Goal: Information Seeking & Learning: Learn about a topic

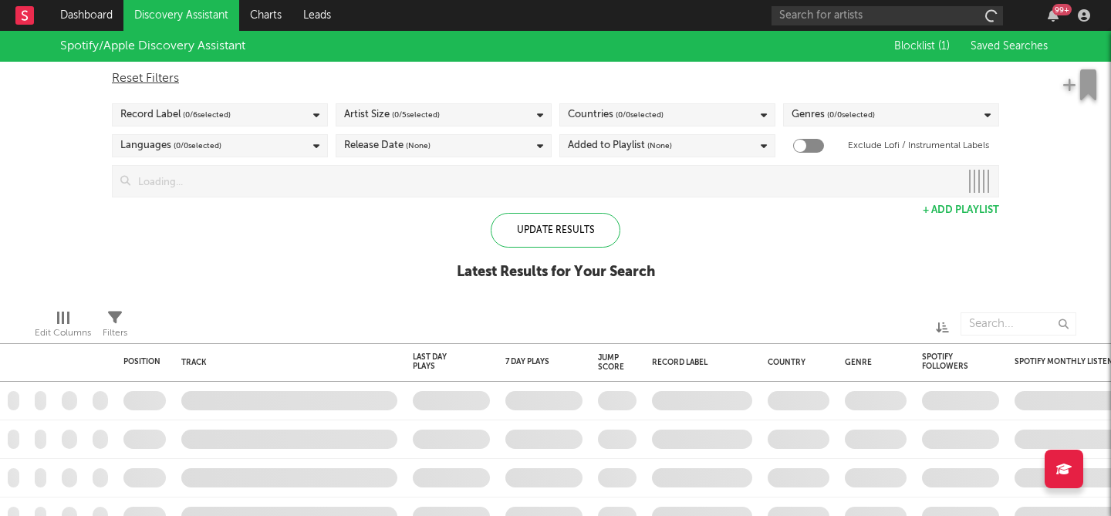
checkbox input "true"
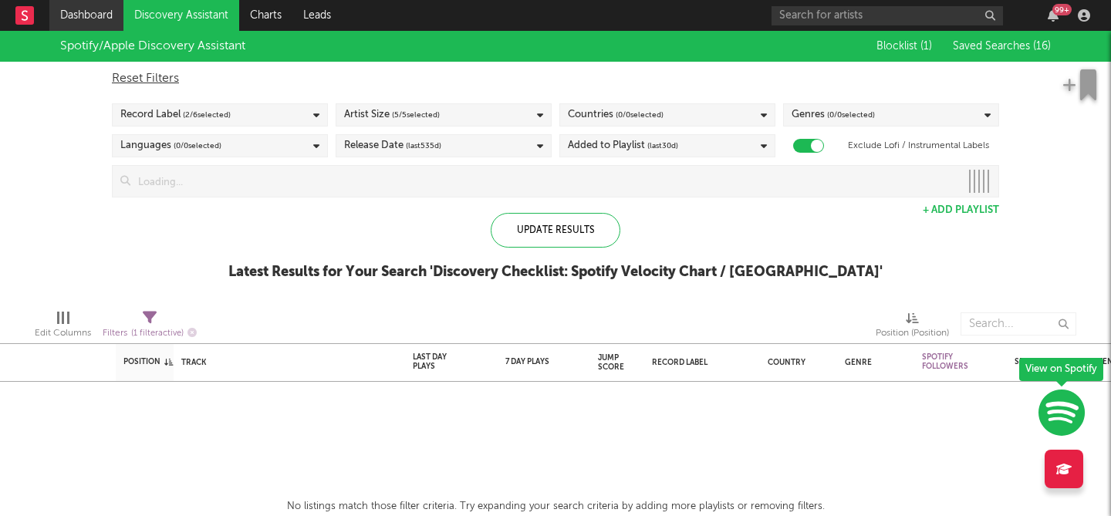
click at [92, 15] on link "Dashboard" at bounding box center [86, 15] width 74 height 31
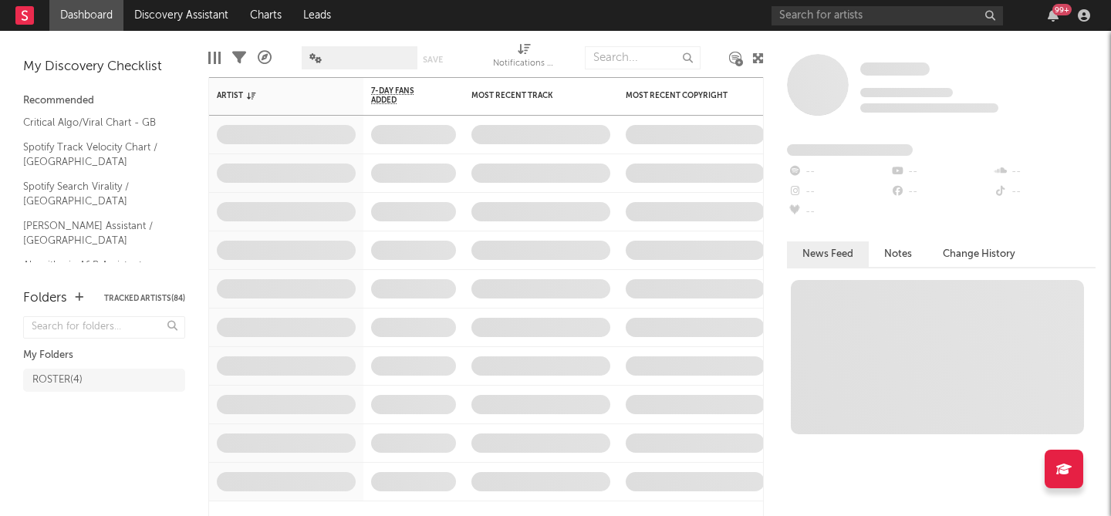
click at [65, 296] on link "Editorial A&R Assistant ([GEOGRAPHIC_DATA])" at bounding box center [96, 312] width 147 height 32
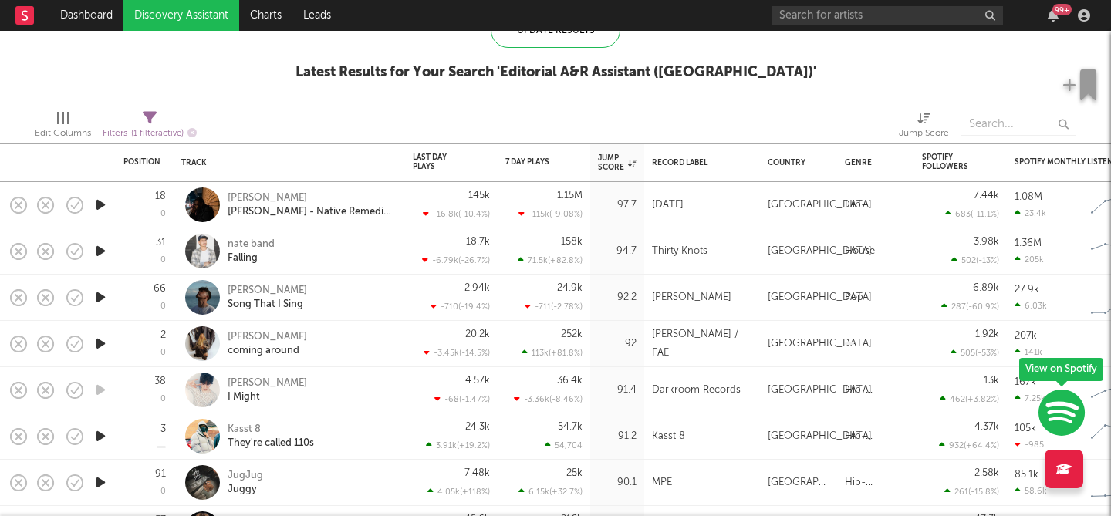
click at [103, 252] on icon "button" at bounding box center [101, 250] width 16 height 19
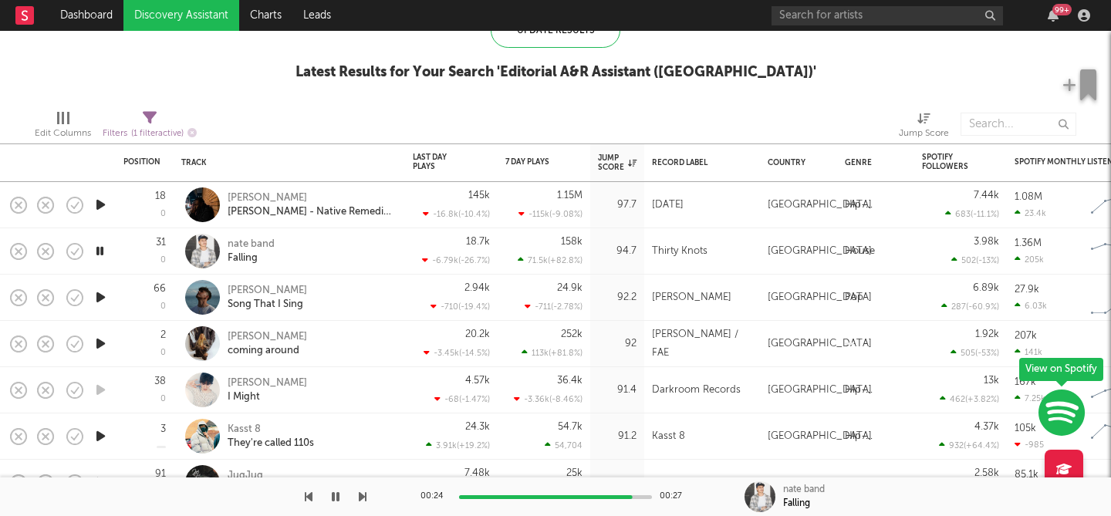
click at [100, 295] on icon "button" at bounding box center [101, 297] width 16 height 19
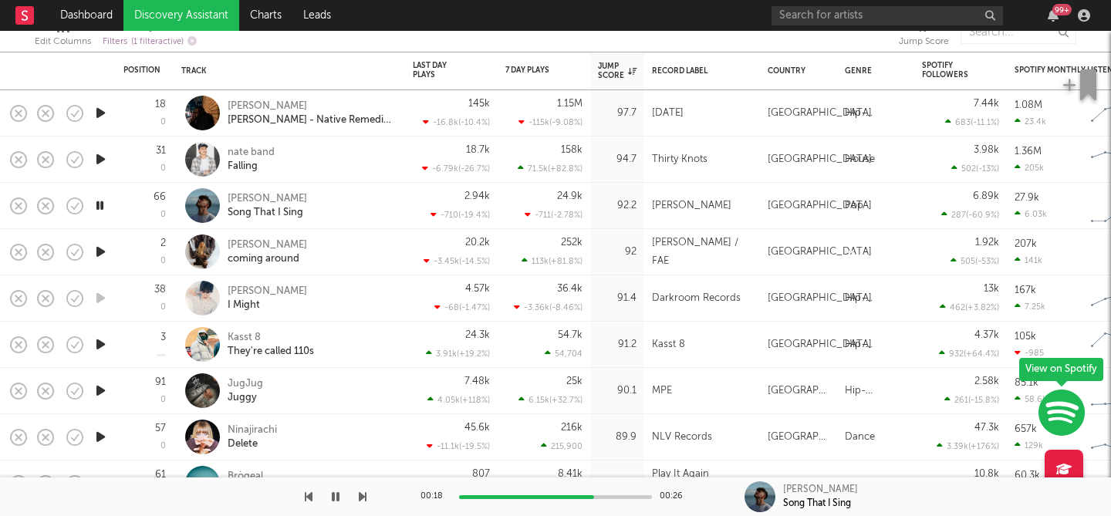
click at [97, 245] on icon "button" at bounding box center [101, 251] width 16 height 19
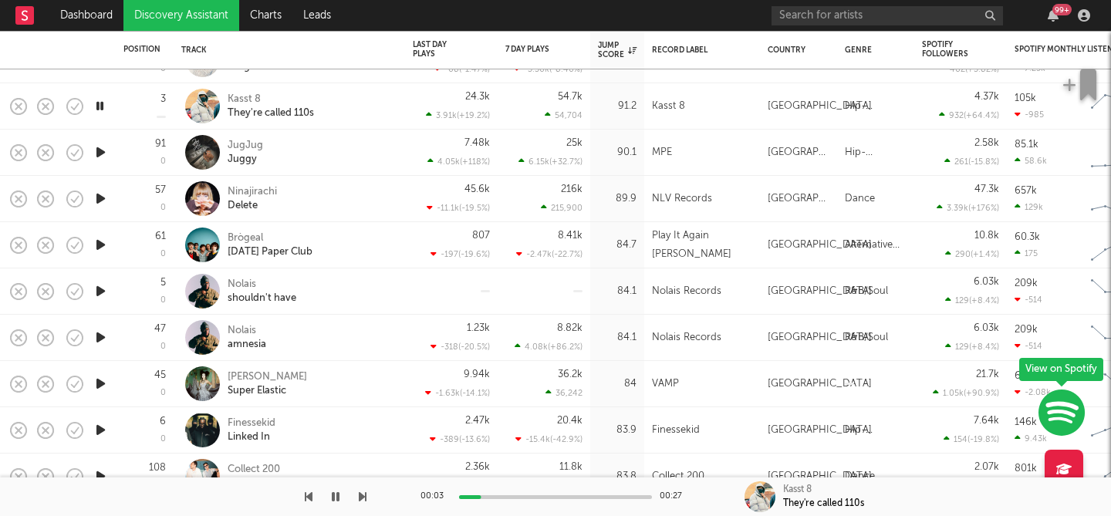
click at [106, 150] on icon "button" at bounding box center [101, 152] width 16 height 19
click at [101, 202] on icon "button" at bounding box center [101, 198] width 16 height 19
click at [104, 241] on icon "button" at bounding box center [101, 244] width 16 height 19
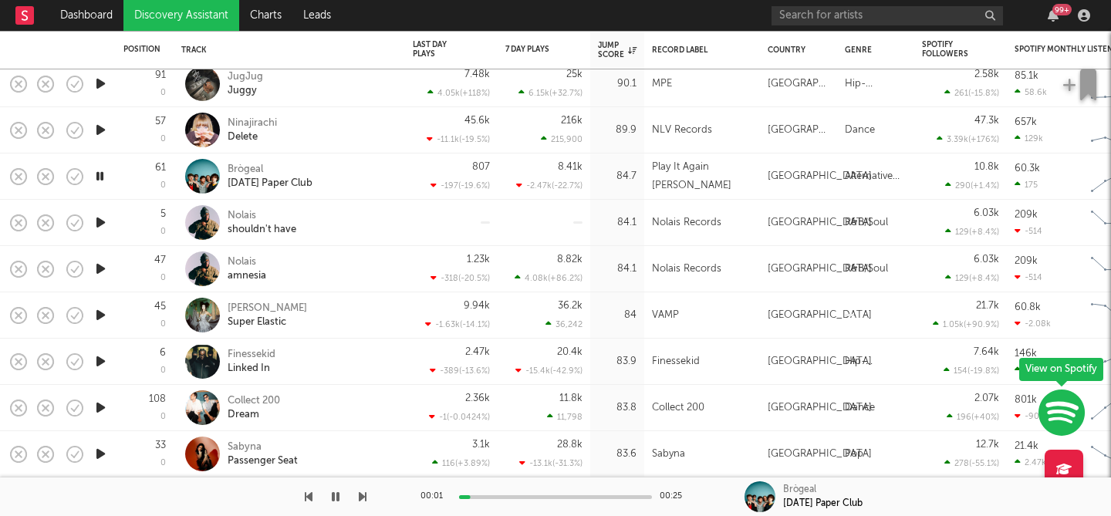
click at [103, 313] on icon "button" at bounding box center [101, 315] width 16 height 19
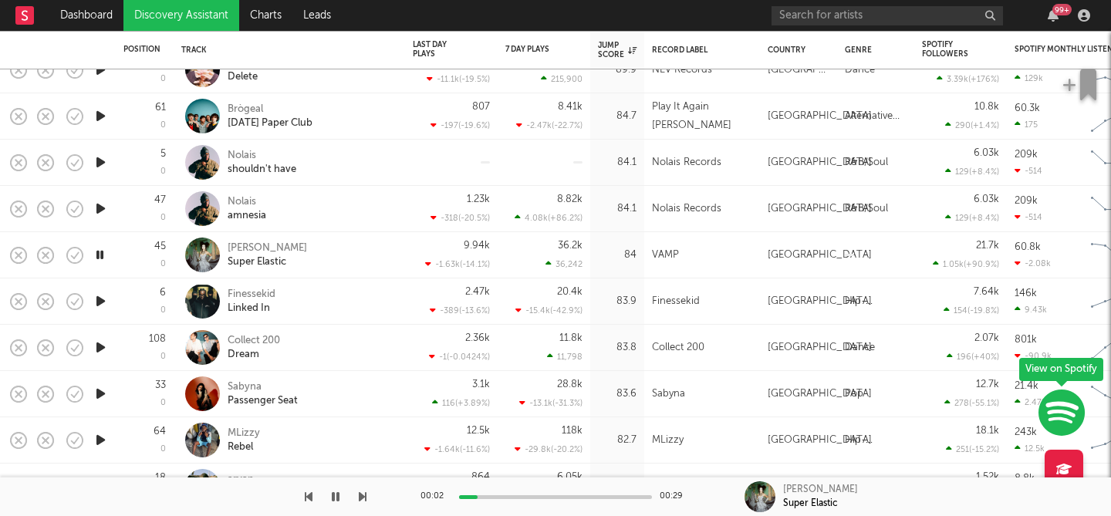
click at [100, 300] on icon "button" at bounding box center [101, 301] width 16 height 19
click at [100, 349] on icon "button" at bounding box center [101, 347] width 16 height 19
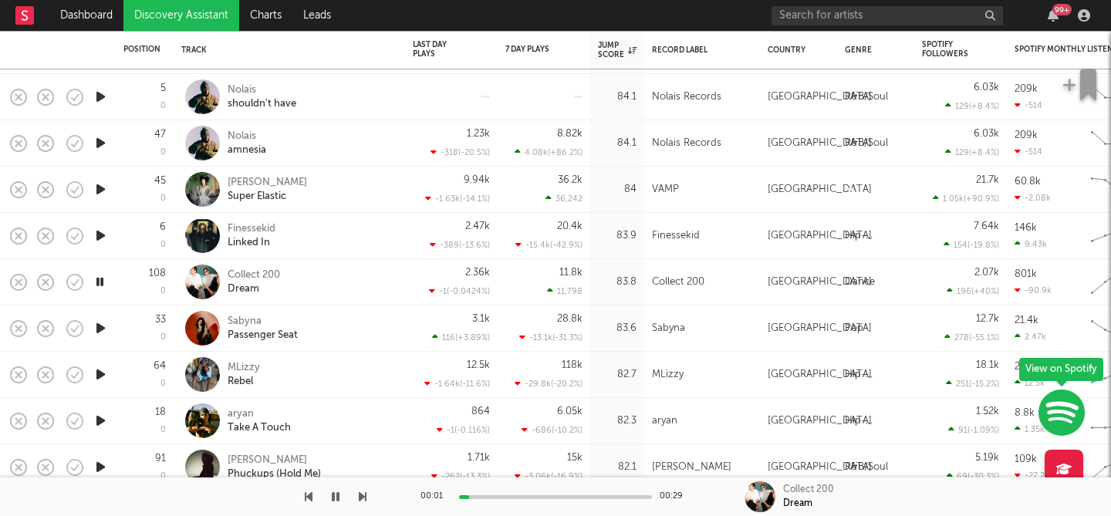
click at [102, 329] on icon "button" at bounding box center [101, 328] width 16 height 19
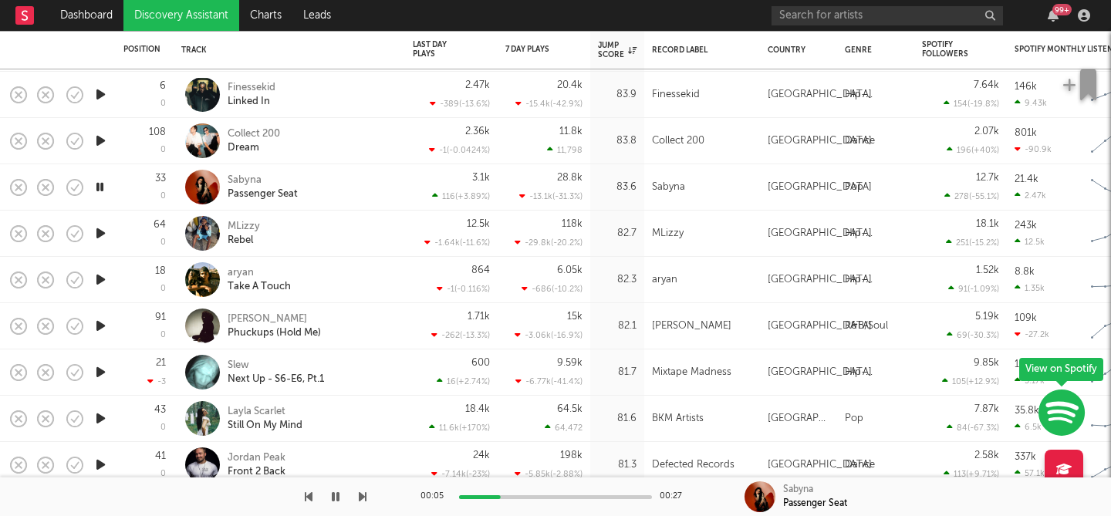
click at [102, 279] on icon "button" at bounding box center [101, 279] width 16 height 19
click at [98, 232] on icon "button" at bounding box center [101, 233] width 16 height 19
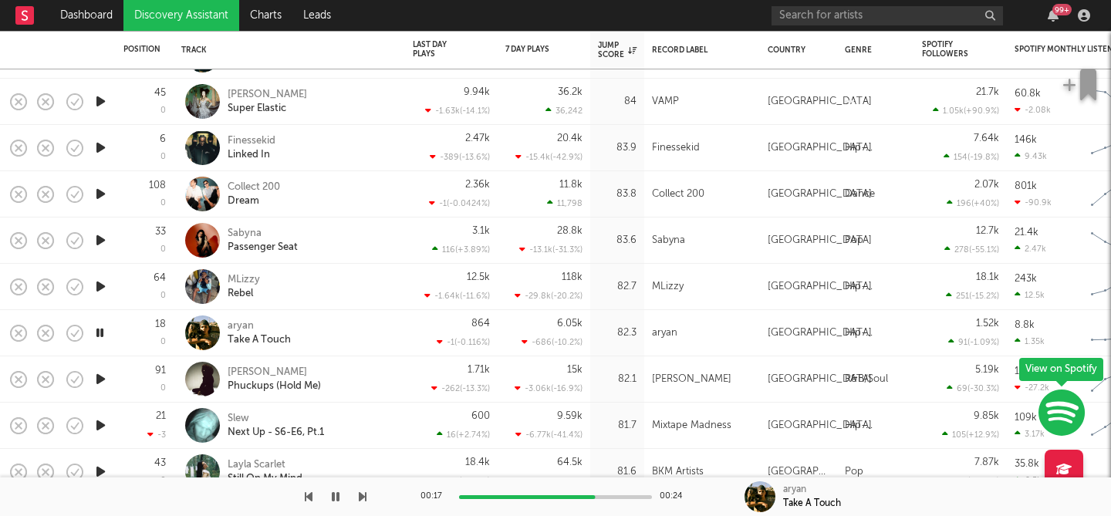
click at [99, 240] on icon "button" at bounding box center [101, 240] width 16 height 19
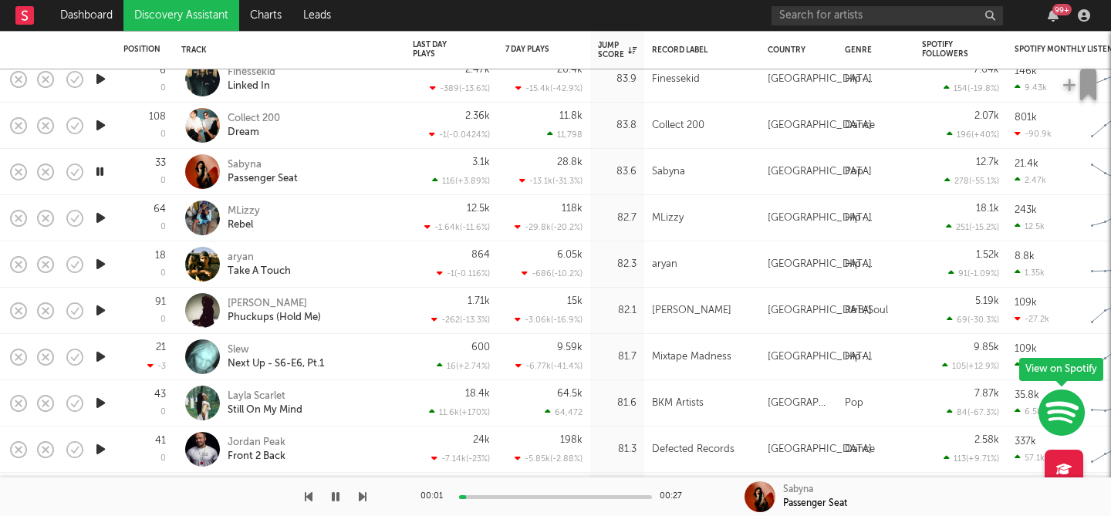
click at [100, 312] on icon "button" at bounding box center [101, 310] width 16 height 19
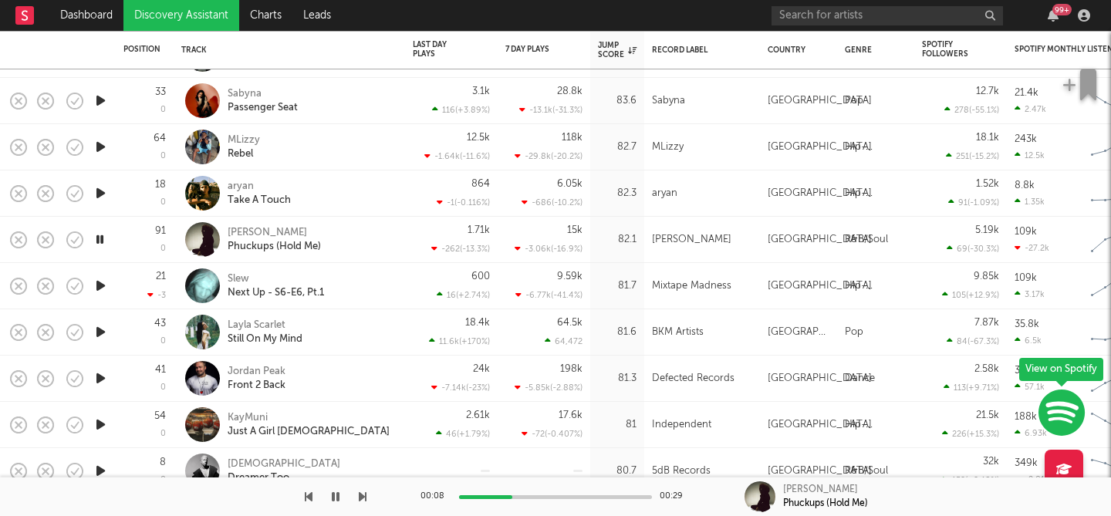
click at [101, 284] on icon "button" at bounding box center [101, 285] width 16 height 19
click at [102, 326] on icon "button" at bounding box center [101, 331] width 16 height 19
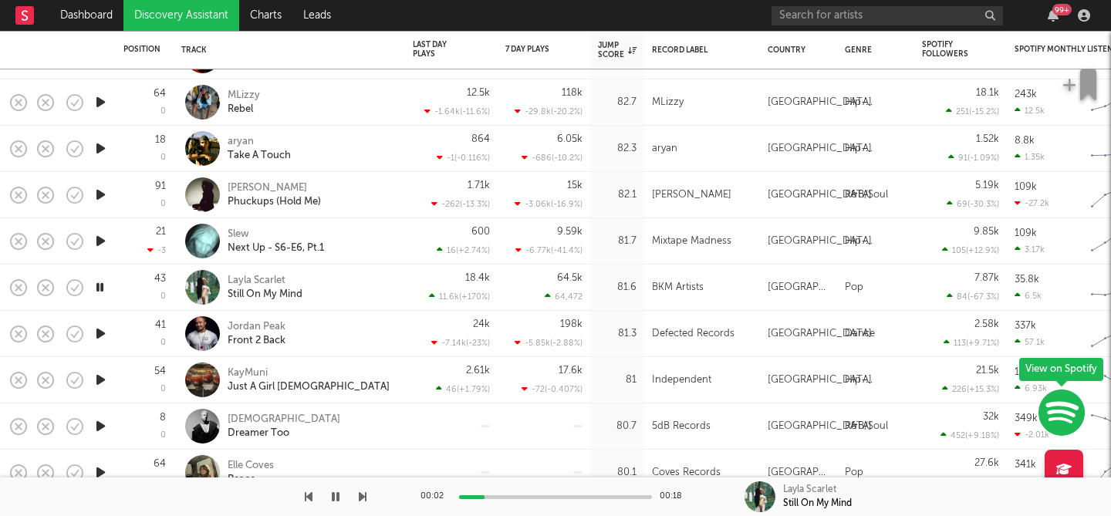
click at [98, 335] on icon "button" at bounding box center [101, 333] width 16 height 19
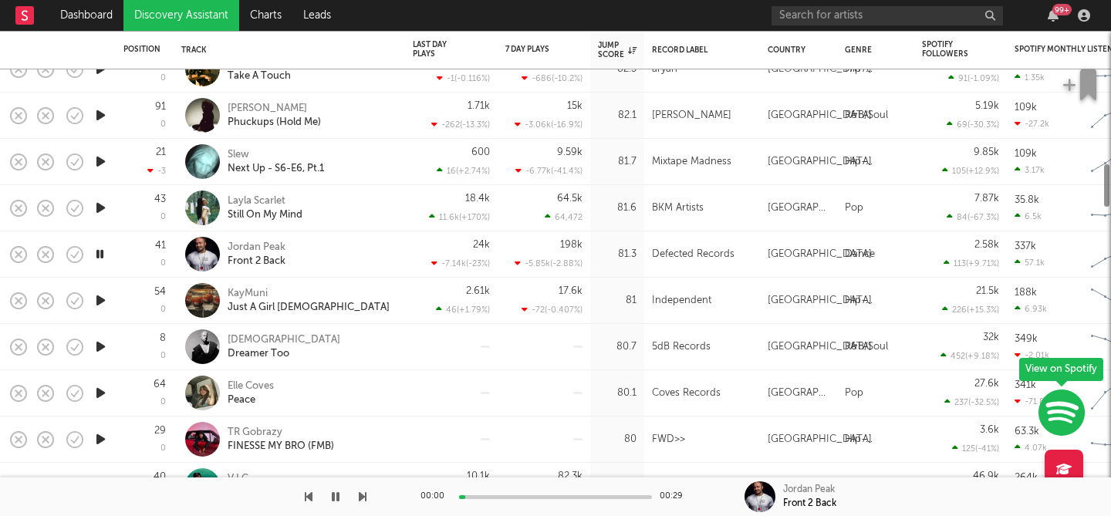
click at [99, 346] on icon "button" at bounding box center [101, 346] width 16 height 19
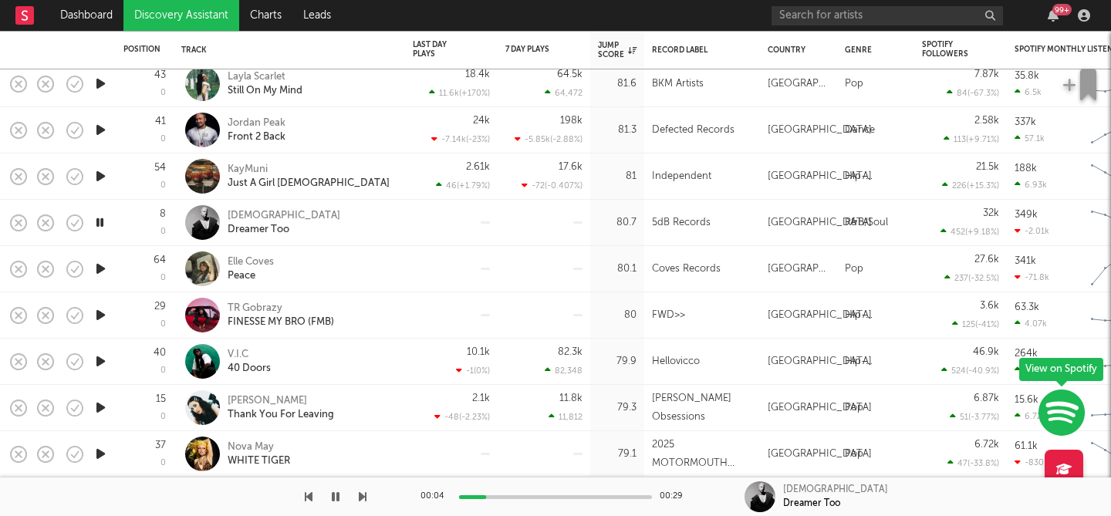
click at [105, 312] on icon "button" at bounding box center [101, 315] width 16 height 19
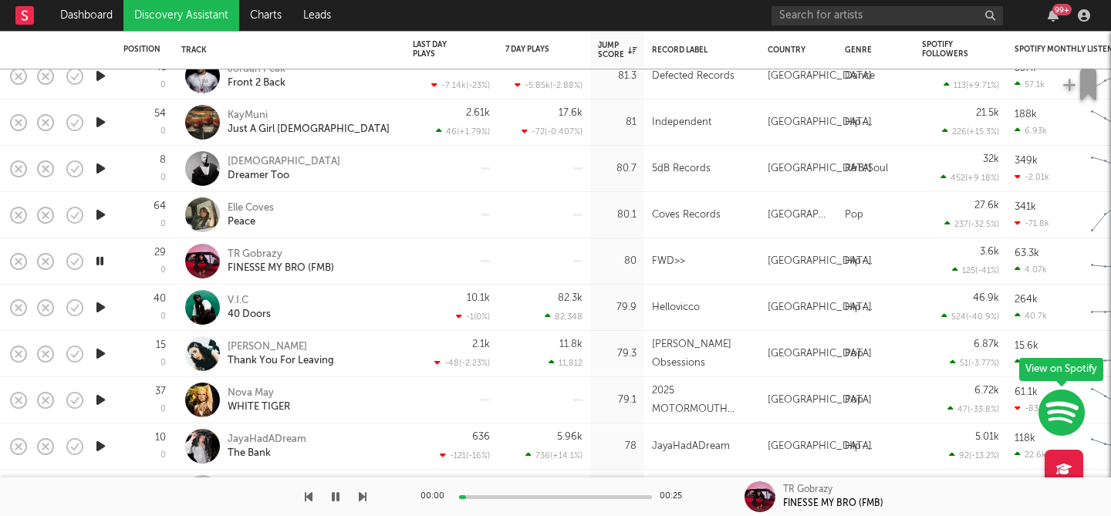
click at [104, 306] on icon "button" at bounding box center [101, 307] width 16 height 19
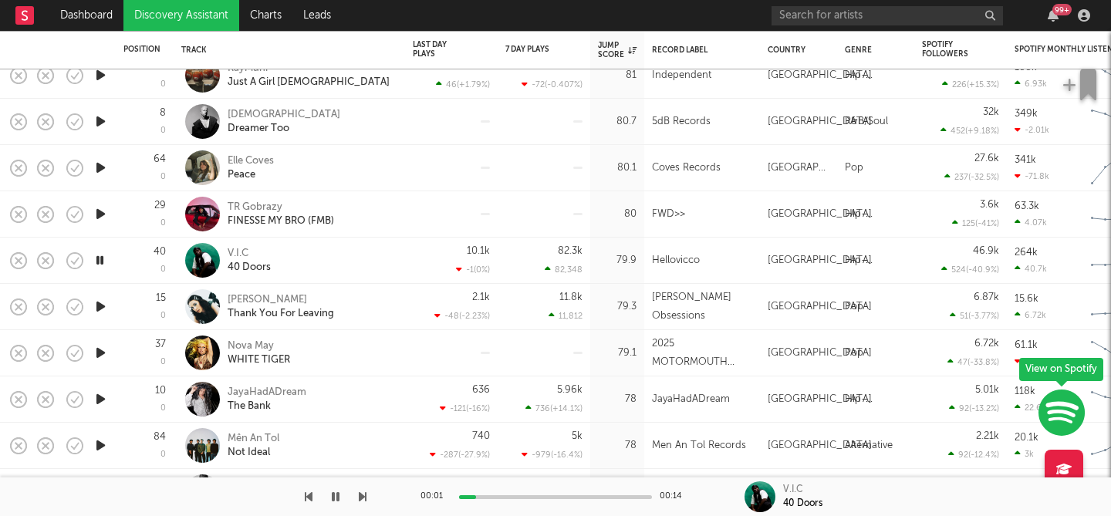
click at [101, 306] on icon "button" at bounding box center [101, 306] width 16 height 19
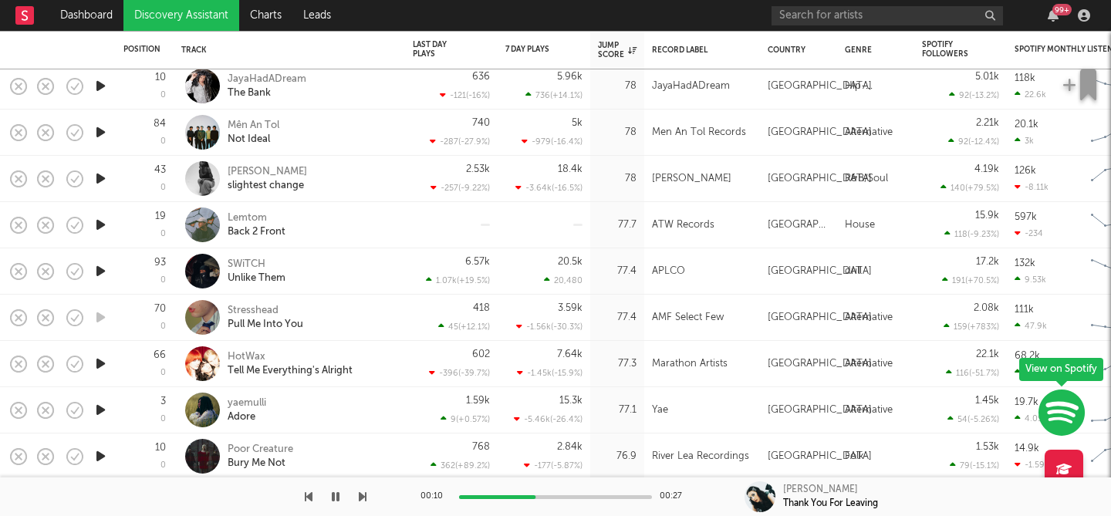
click at [103, 277] on icon "button" at bounding box center [101, 271] width 16 height 19
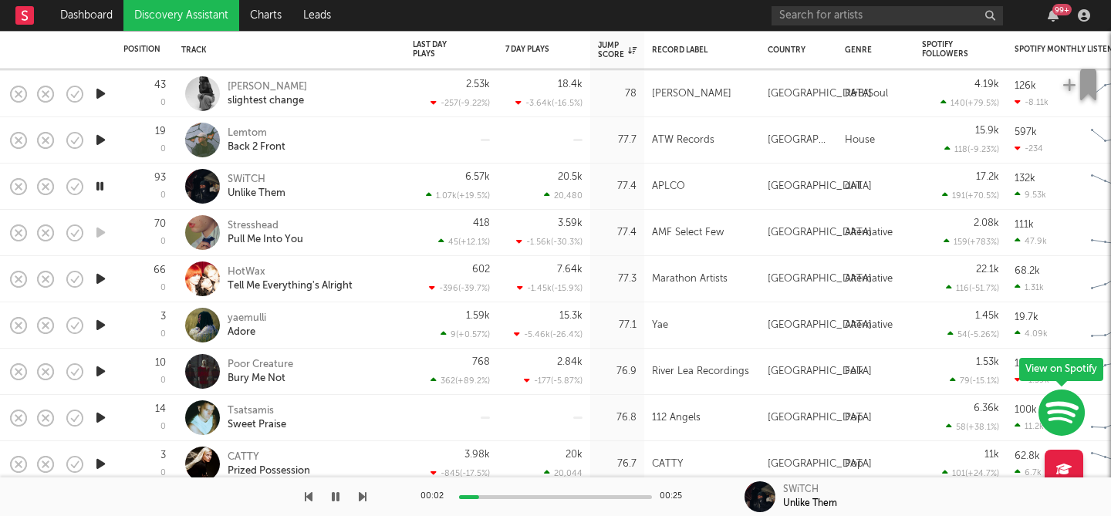
click at [100, 284] on icon "button" at bounding box center [101, 278] width 16 height 19
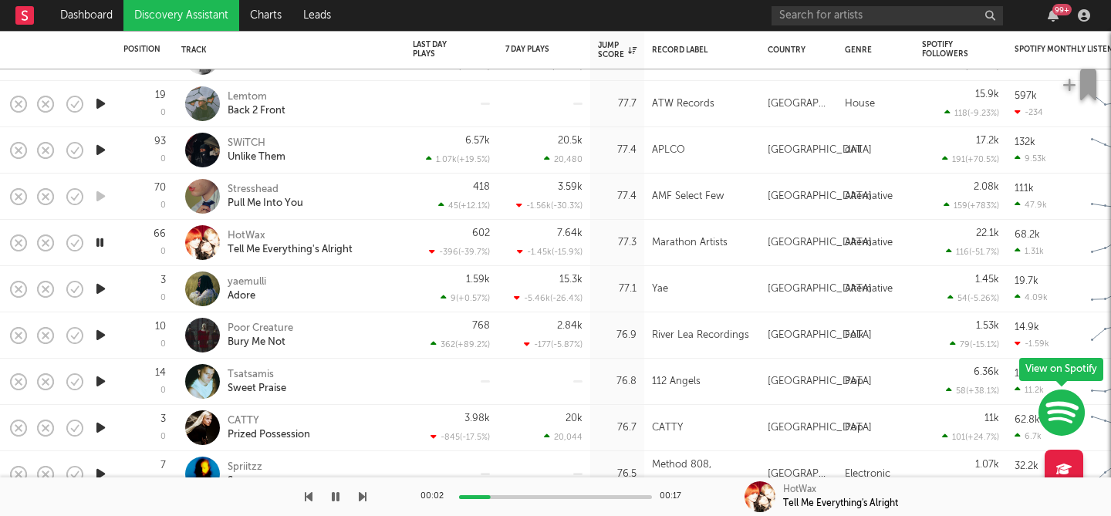
click at [100, 285] on icon "button" at bounding box center [101, 288] width 16 height 19
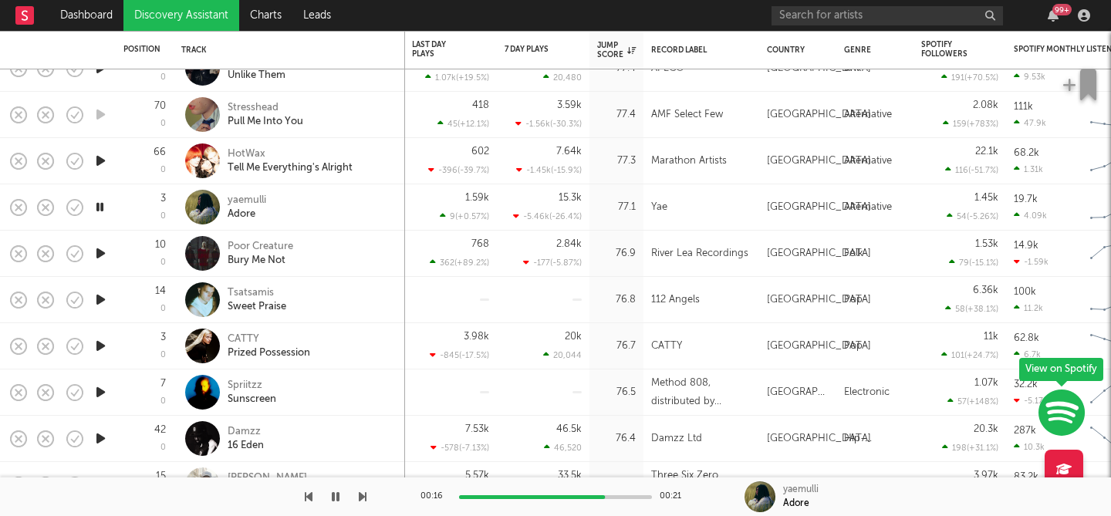
click at [101, 300] on icon "button" at bounding box center [101, 299] width 16 height 19
click at [97, 254] on icon "button" at bounding box center [101, 253] width 16 height 19
click at [509, 497] on div at bounding box center [555, 497] width 193 height 4
click at [555, 494] on div "00:06 00:20" at bounding box center [555, 497] width 270 height 39
click at [554, 496] on div at bounding box center [555, 497] width 193 height 4
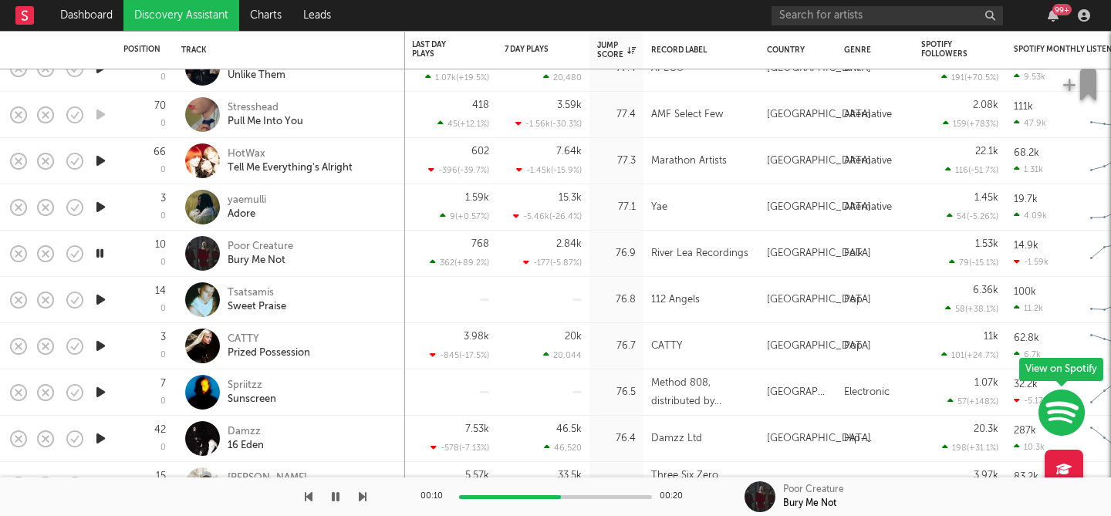
click at [103, 306] on icon "button" at bounding box center [101, 299] width 16 height 19
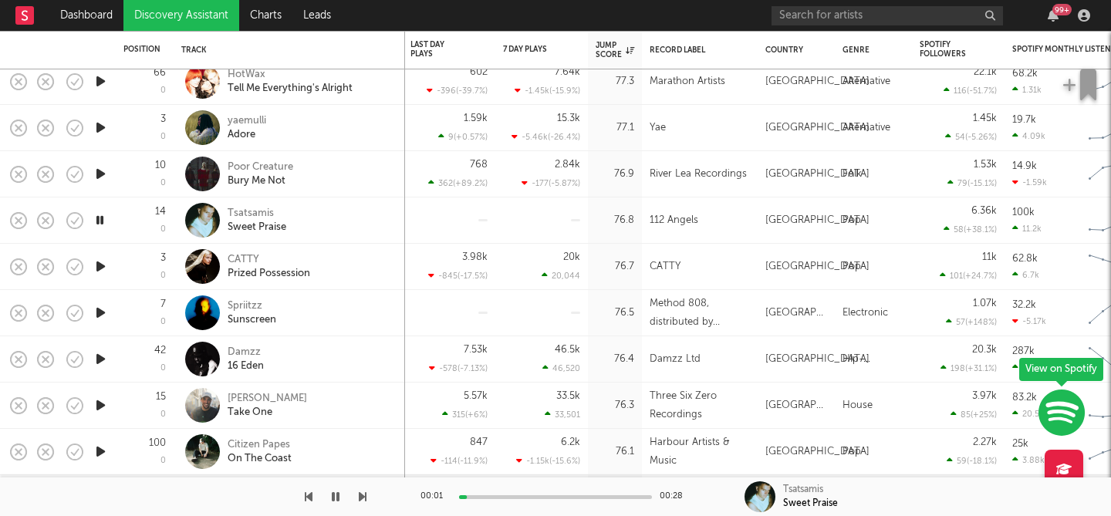
click at [98, 265] on icon "button" at bounding box center [101, 266] width 16 height 19
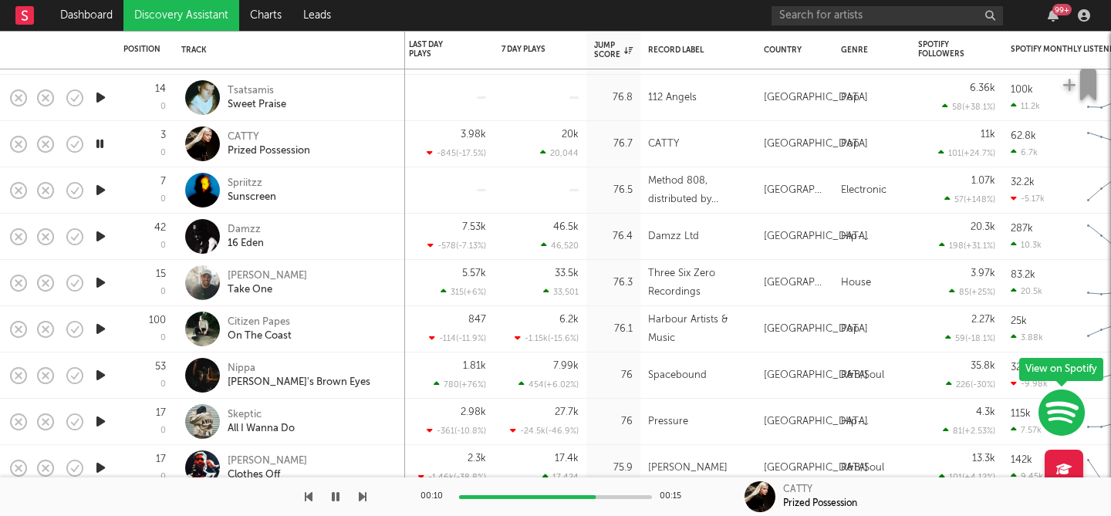
click at [106, 283] on icon "button" at bounding box center [101, 282] width 16 height 19
click at [101, 242] on icon "button" at bounding box center [101, 236] width 16 height 19
click at [100, 282] on icon "button" at bounding box center [101, 282] width 16 height 19
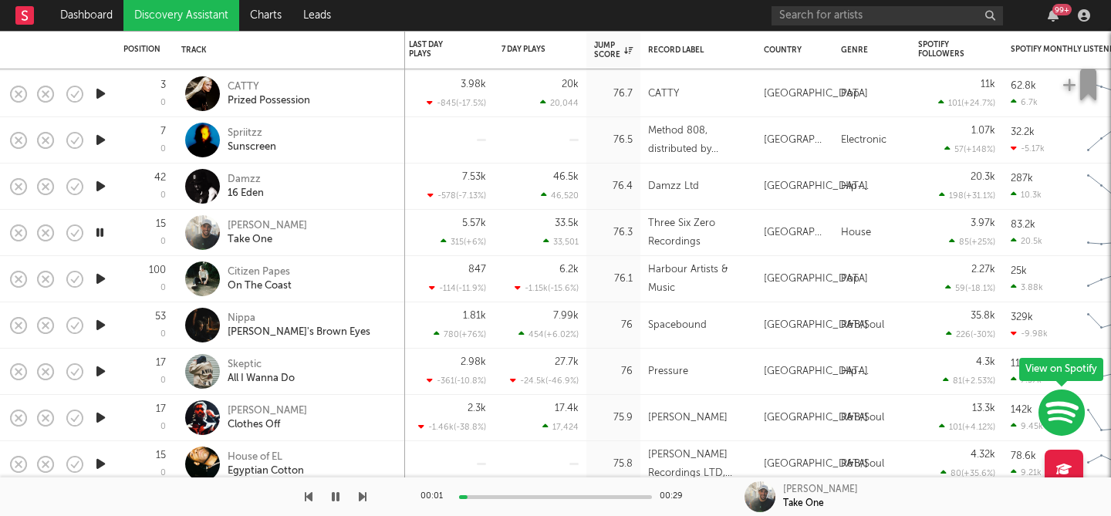
click at [100, 279] on icon "button" at bounding box center [101, 278] width 16 height 19
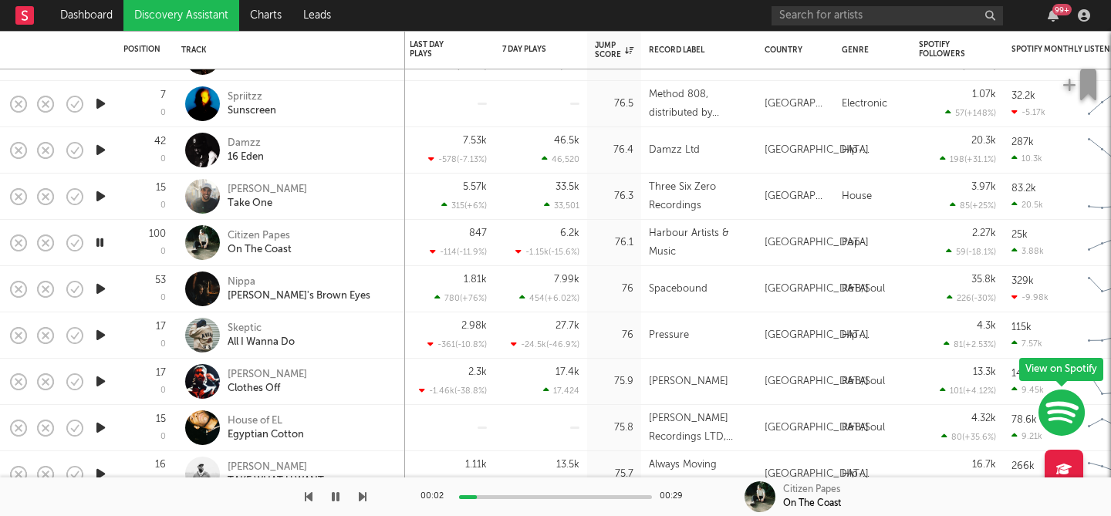
click at [99, 287] on icon "button" at bounding box center [101, 288] width 16 height 19
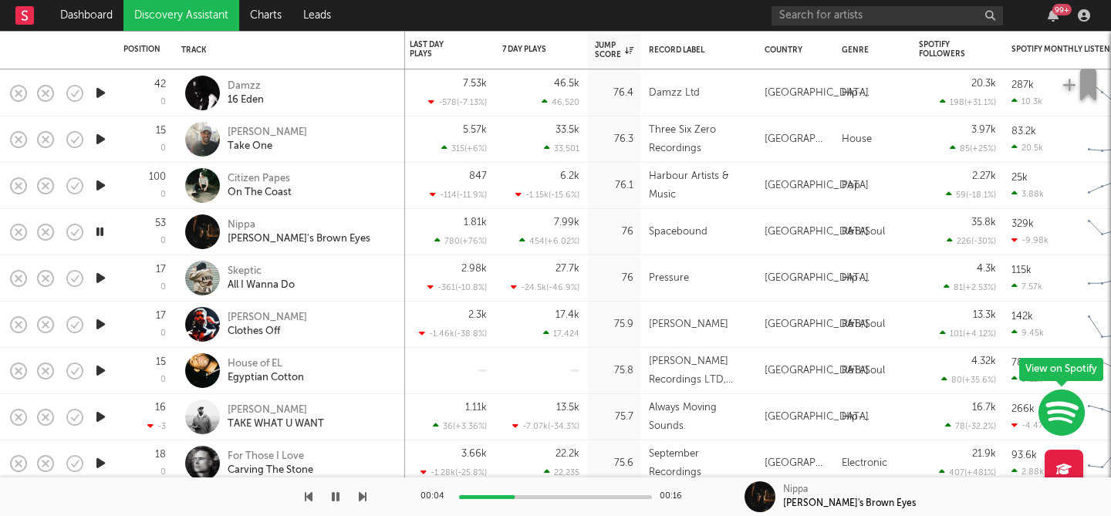
click at [99, 282] on icon "button" at bounding box center [101, 277] width 16 height 19
click at [99, 321] on icon "button" at bounding box center [101, 324] width 16 height 19
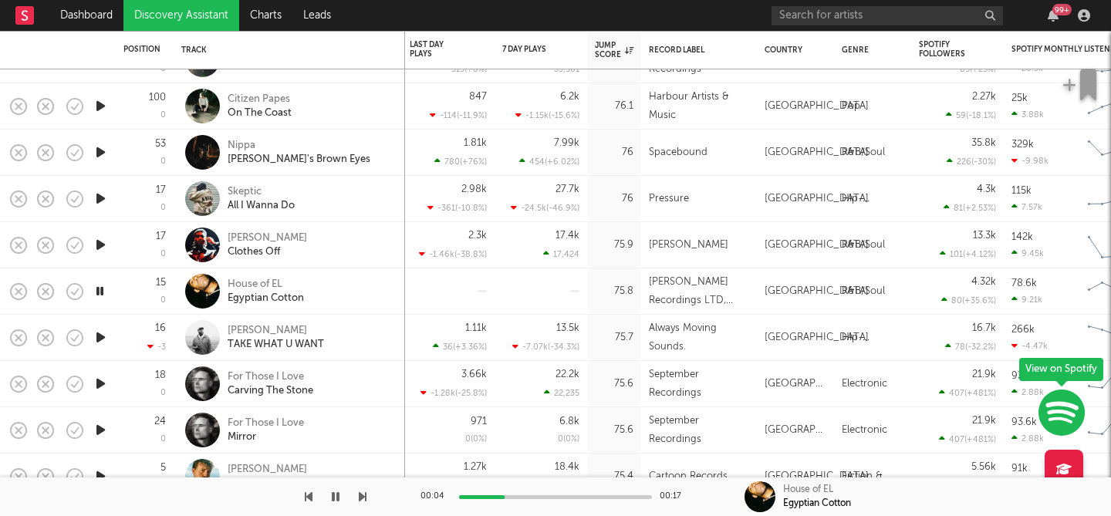
click at [104, 338] on icon "button" at bounding box center [101, 337] width 16 height 19
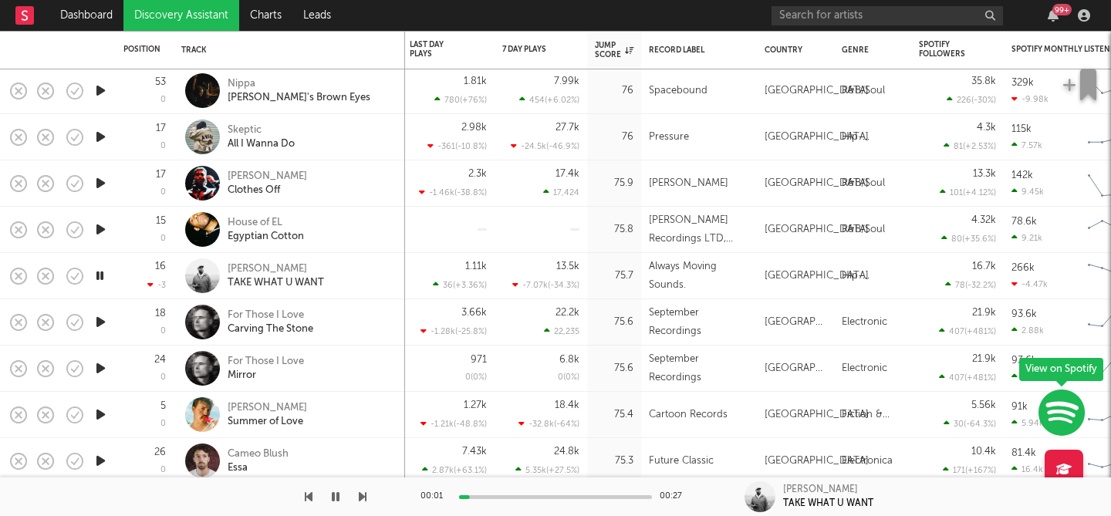
click at [100, 323] on icon "button" at bounding box center [101, 321] width 16 height 19
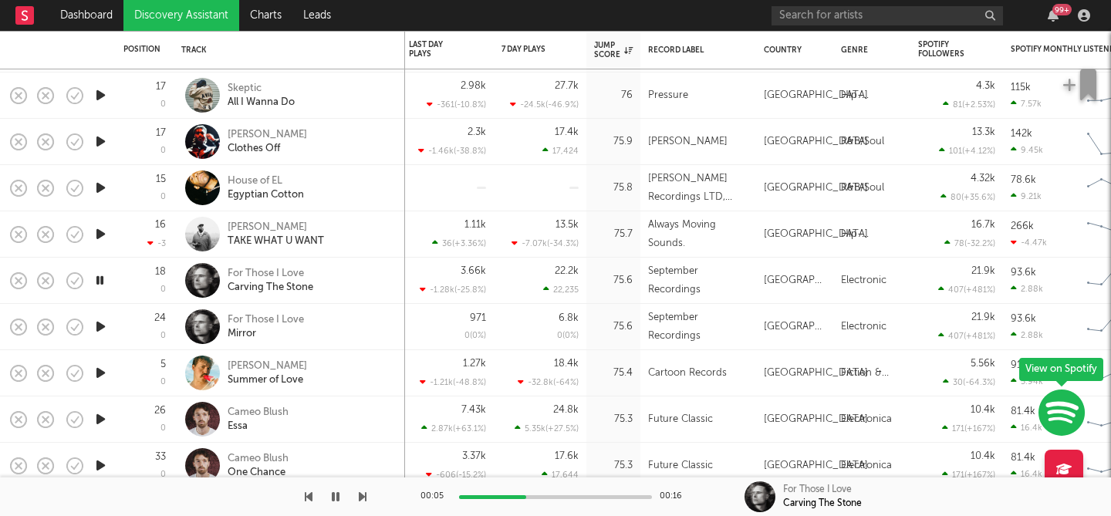
click at [100, 329] on icon "button" at bounding box center [101, 326] width 16 height 19
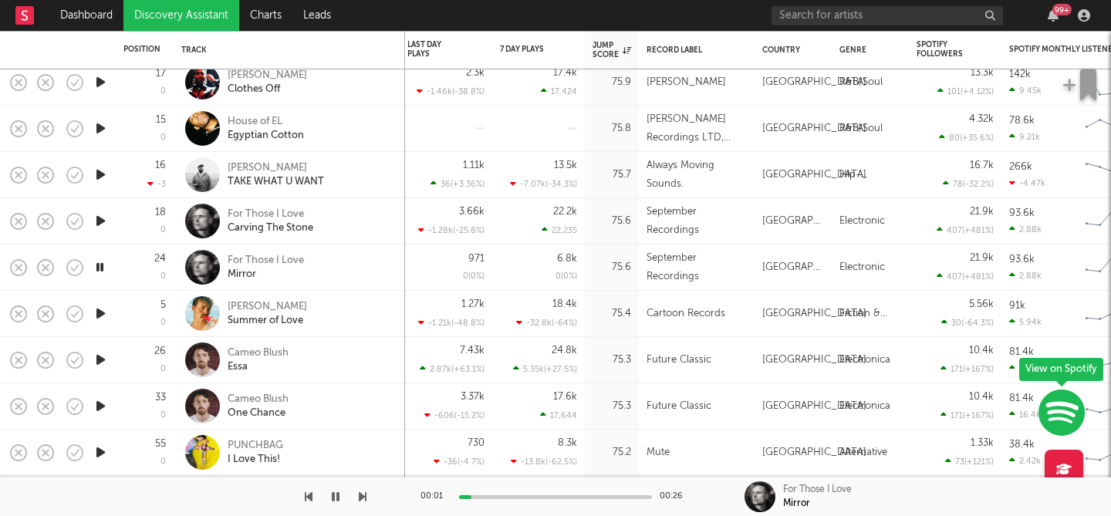
click at [99, 313] on icon "button" at bounding box center [101, 313] width 16 height 19
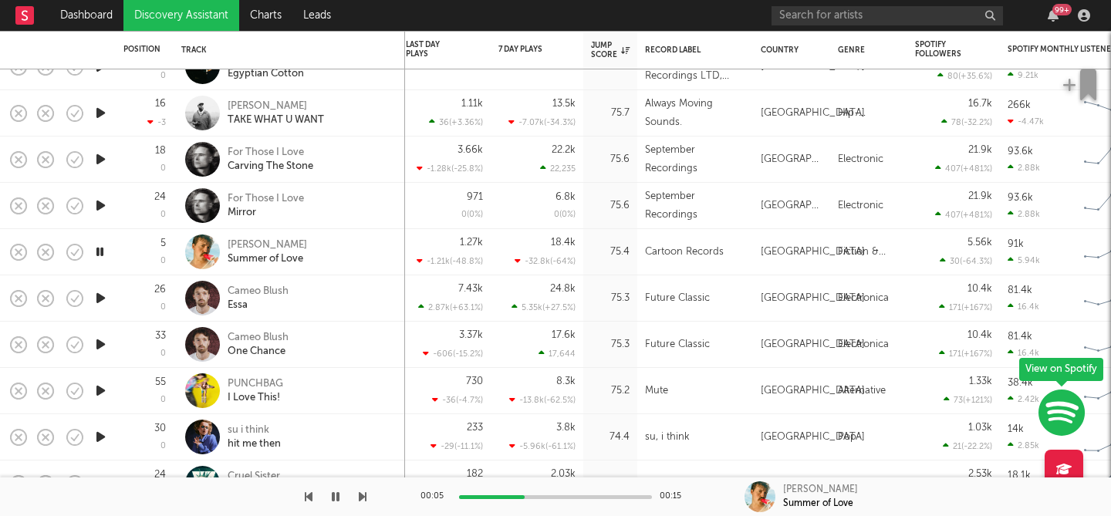
click at [100, 302] on icon "button" at bounding box center [101, 298] width 16 height 19
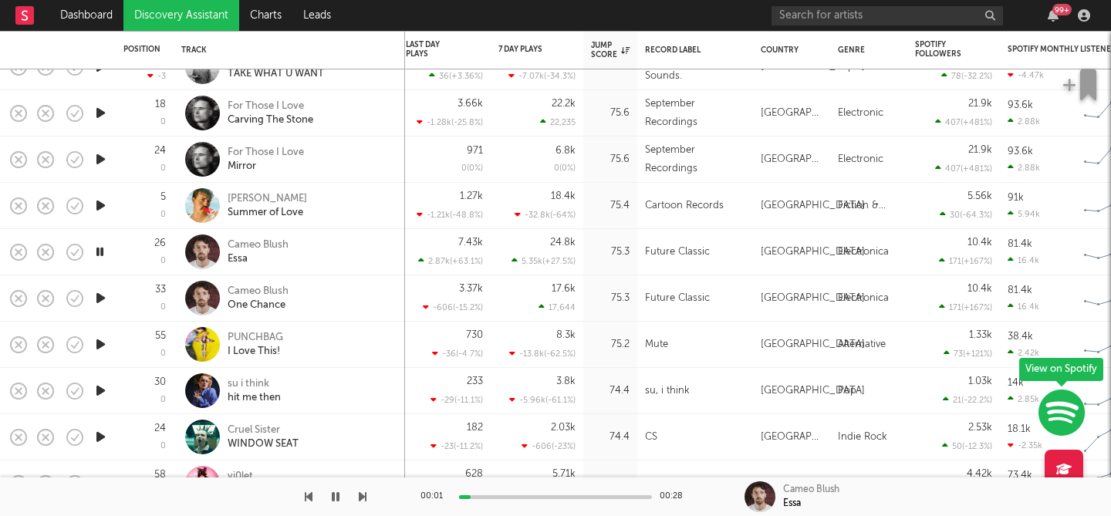
click at [100, 302] on icon "button" at bounding box center [101, 298] width 16 height 19
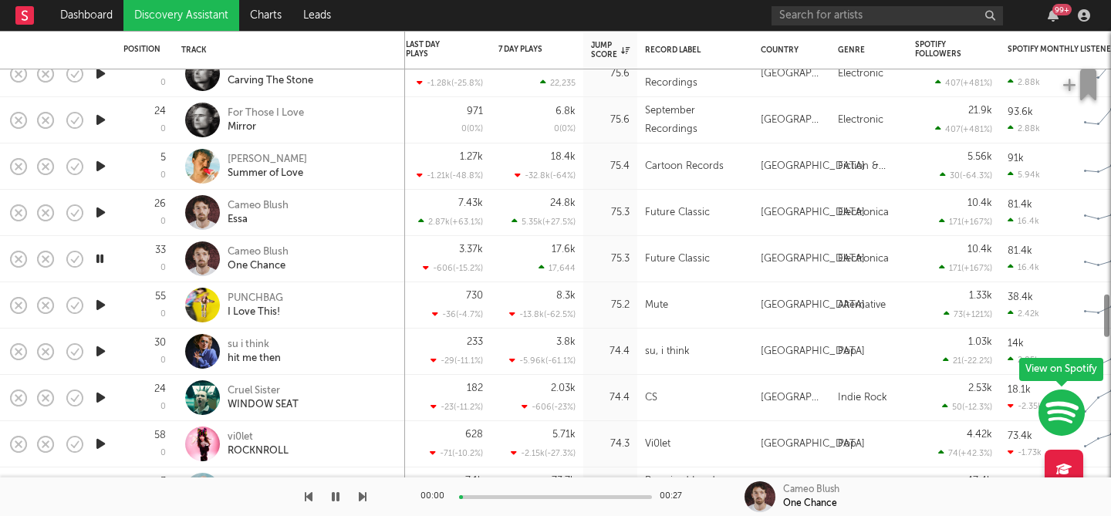
click at [100, 302] on icon "button" at bounding box center [101, 304] width 16 height 19
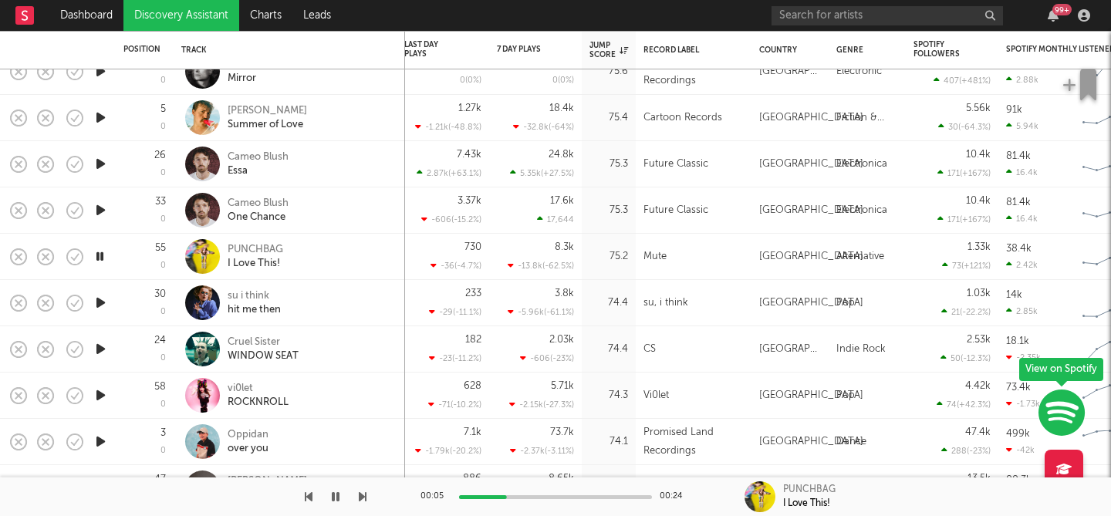
click at [100, 305] on icon "button" at bounding box center [101, 302] width 16 height 19
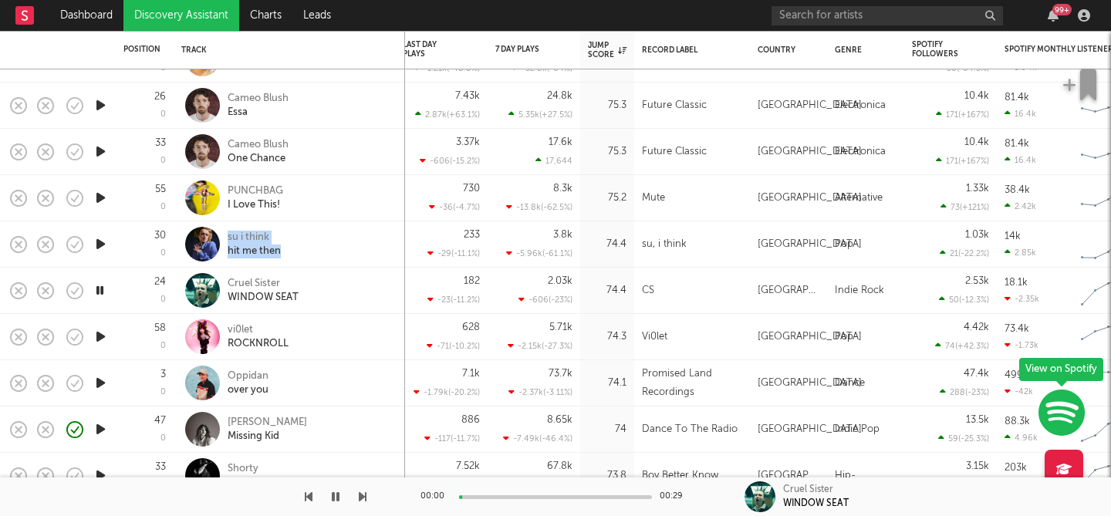
click at [98, 293] on icon "button" at bounding box center [100, 290] width 15 height 19
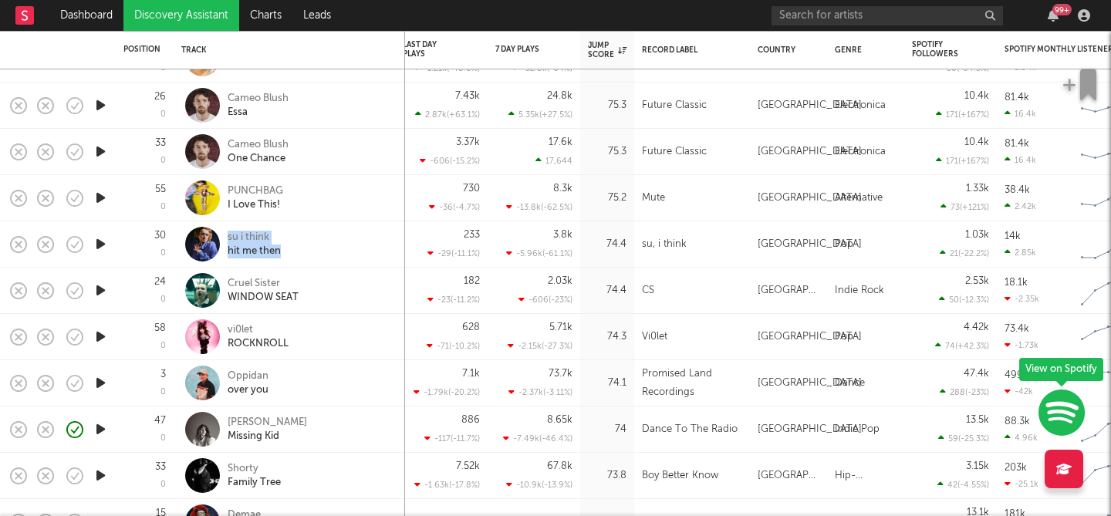
click at [101, 246] on icon "button" at bounding box center [101, 244] width 16 height 19
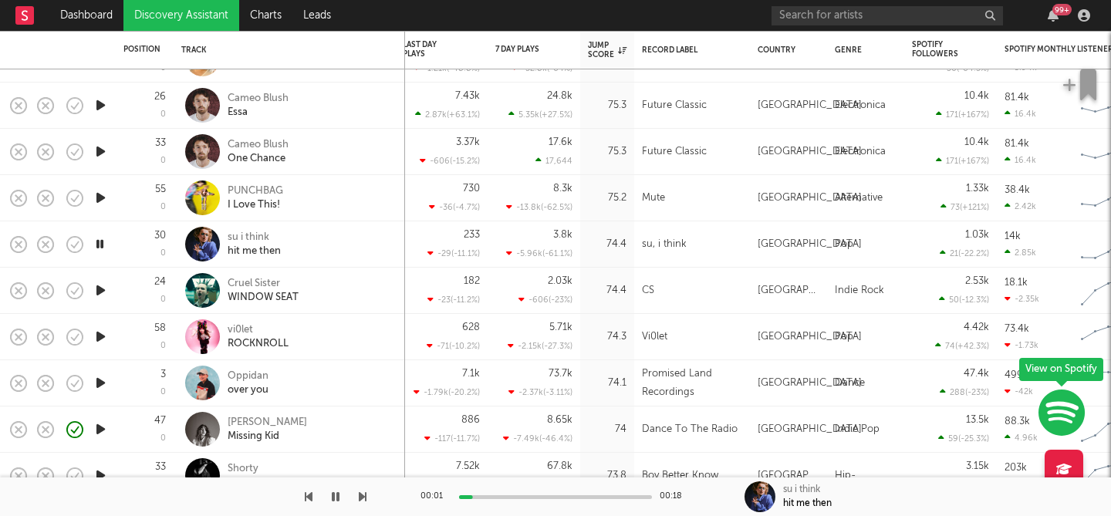
click at [101, 279] on div at bounding box center [100, 291] width 31 height 46
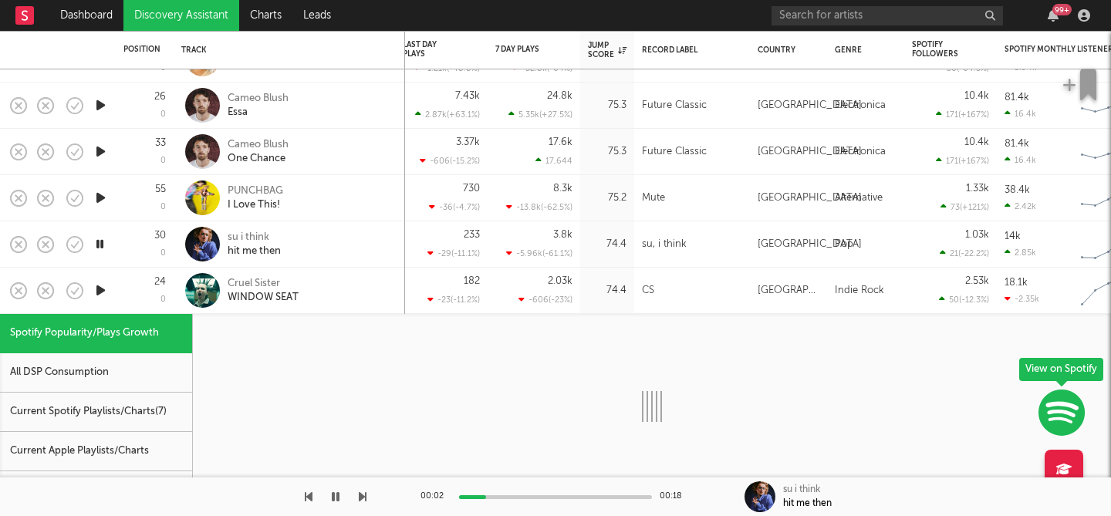
select select "1w"
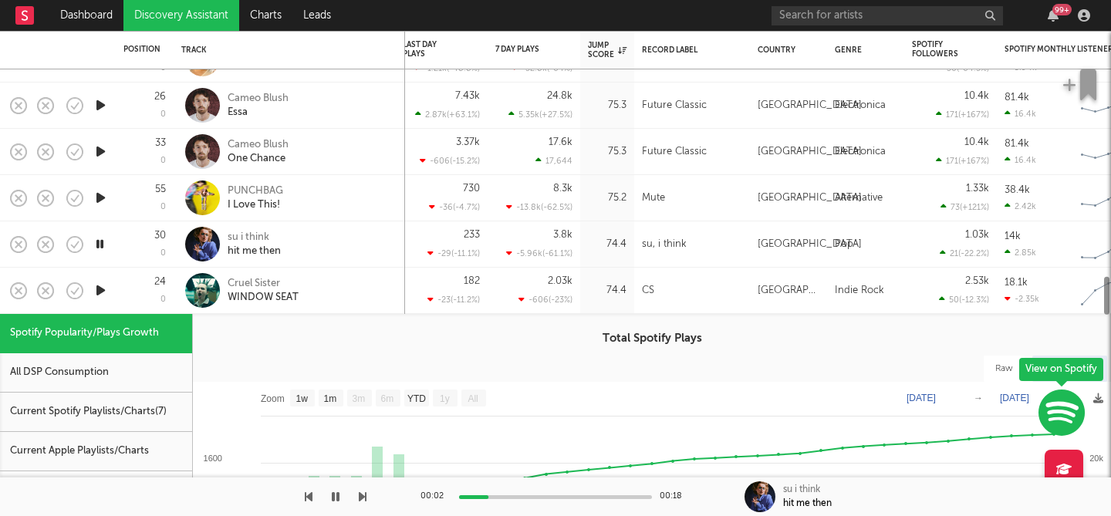
click at [92, 302] on div at bounding box center [100, 291] width 31 height 46
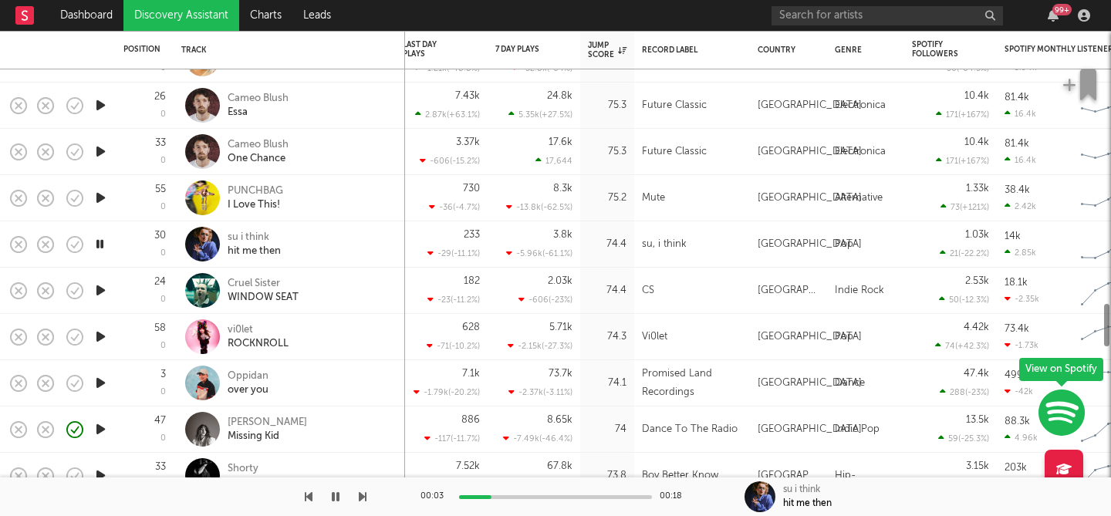
click at [100, 286] on icon "button" at bounding box center [101, 290] width 16 height 19
click at [97, 341] on icon "button" at bounding box center [101, 336] width 16 height 19
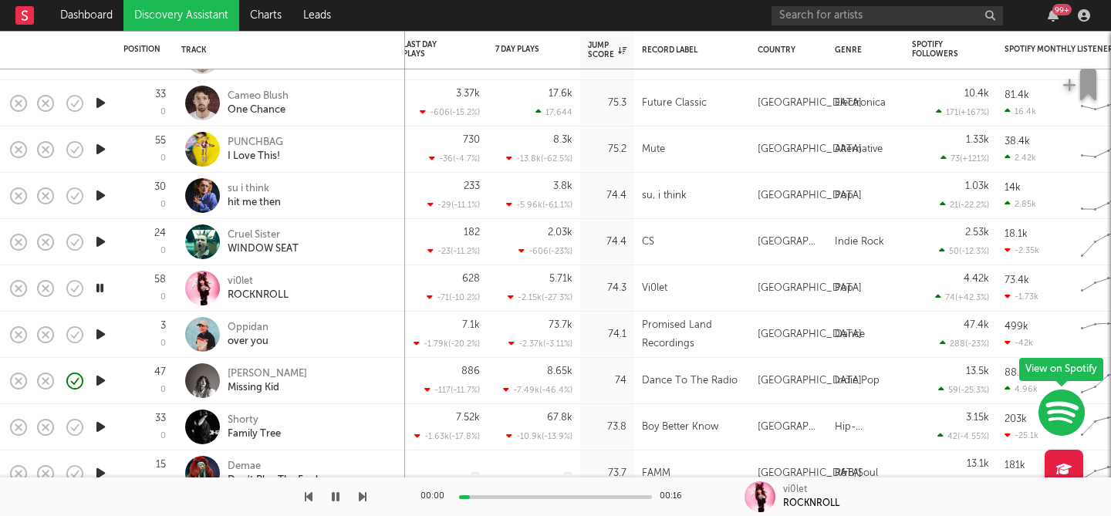
click at [100, 329] on icon "button" at bounding box center [101, 334] width 16 height 19
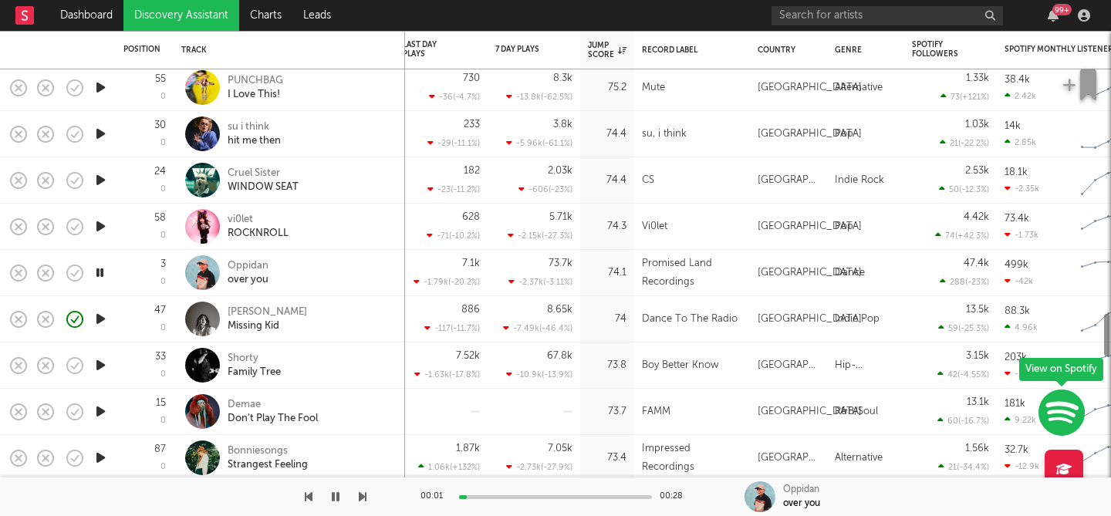
click at [99, 322] on icon "button" at bounding box center [101, 318] width 16 height 19
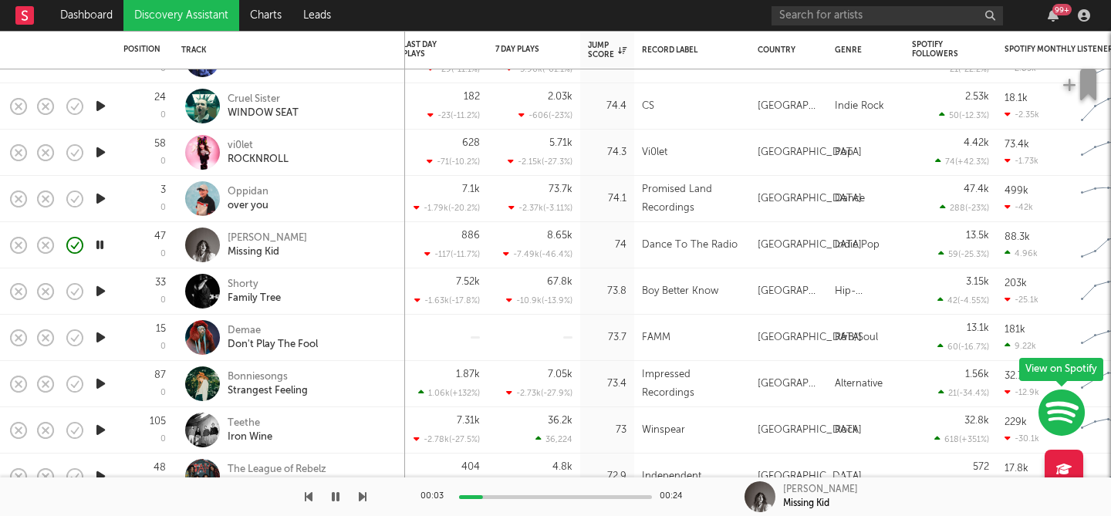
click at [100, 292] on icon "button" at bounding box center [101, 291] width 16 height 19
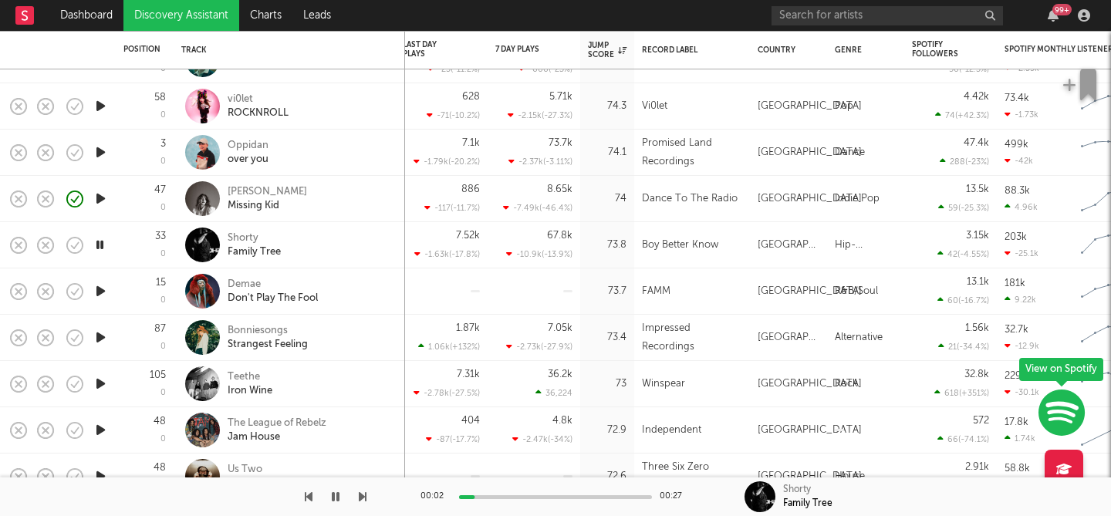
click at [99, 292] on icon "button" at bounding box center [101, 291] width 16 height 19
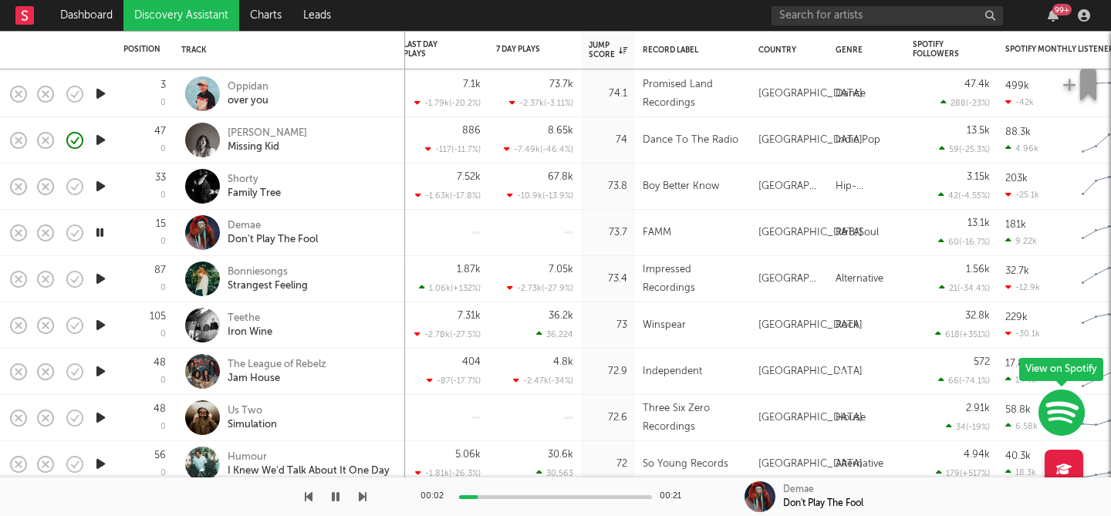
click at [514, 488] on div "00:02 00:21" at bounding box center [555, 497] width 270 height 39
click at [518, 495] on div at bounding box center [555, 497] width 193 height 4
click at [98, 277] on icon "button" at bounding box center [101, 278] width 16 height 19
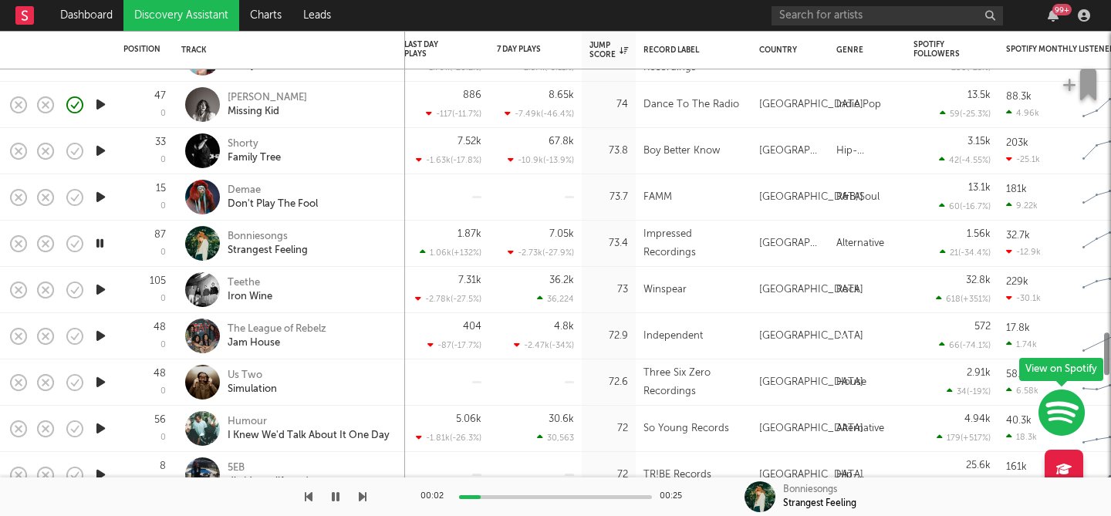
click at [96, 289] on icon "button" at bounding box center [101, 289] width 16 height 19
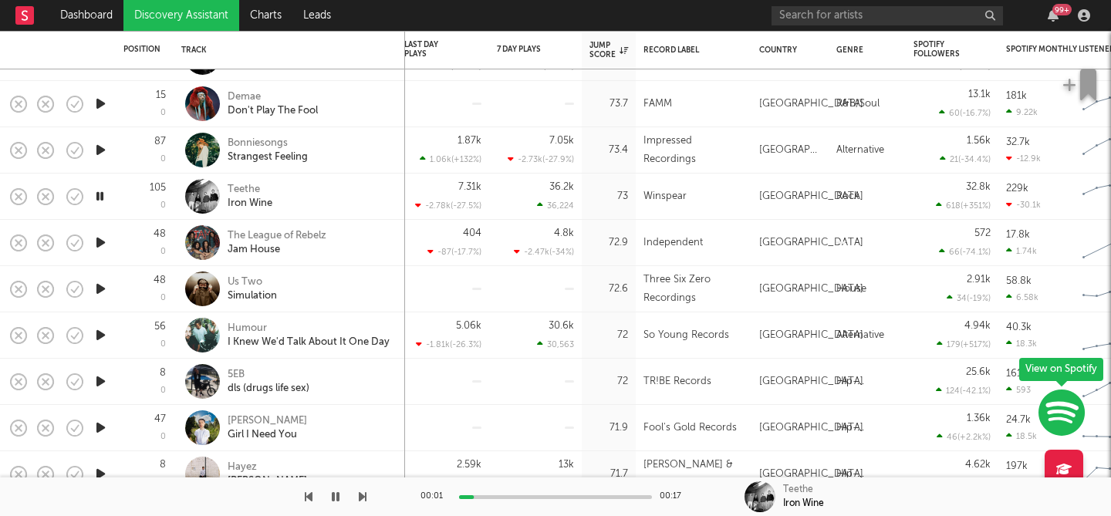
click at [96, 248] on icon "button" at bounding box center [101, 242] width 16 height 19
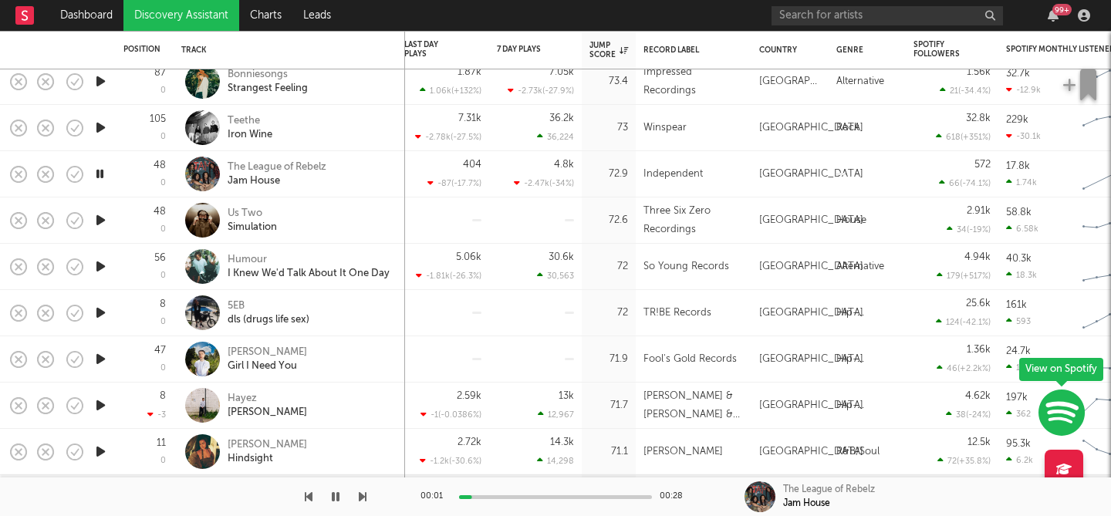
click at [102, 214] on icon "button" at bounding box center [101, 220] width 16 height 19
click at [333, 498] on icon "button" at bounding box center [336, 497] width 8 height 12
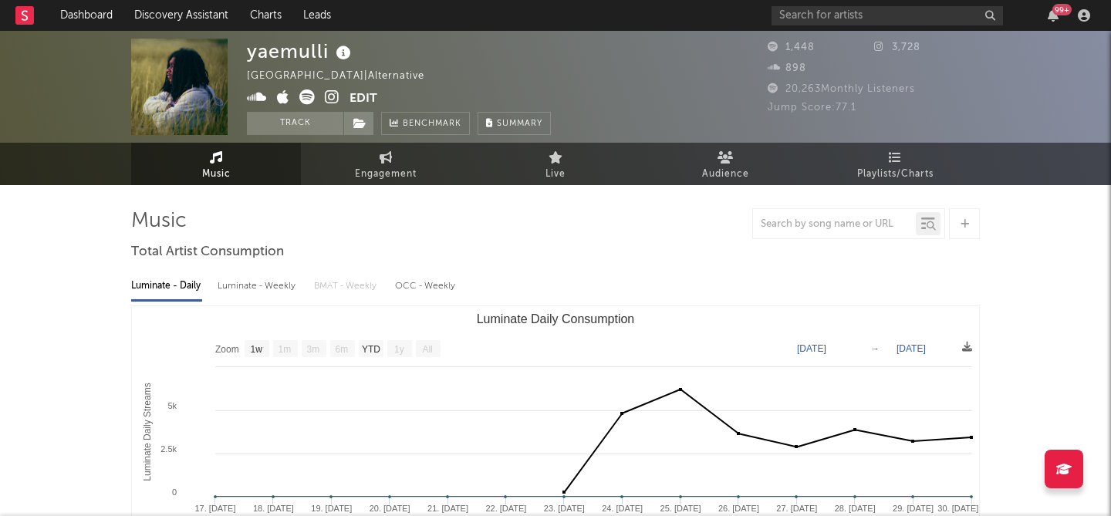
select select "1w"
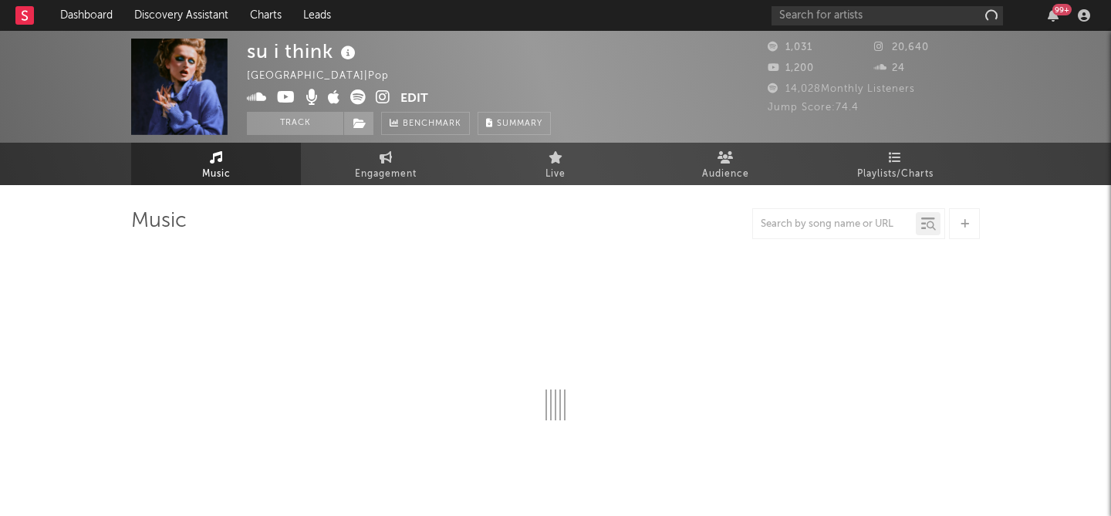
select select "6m"
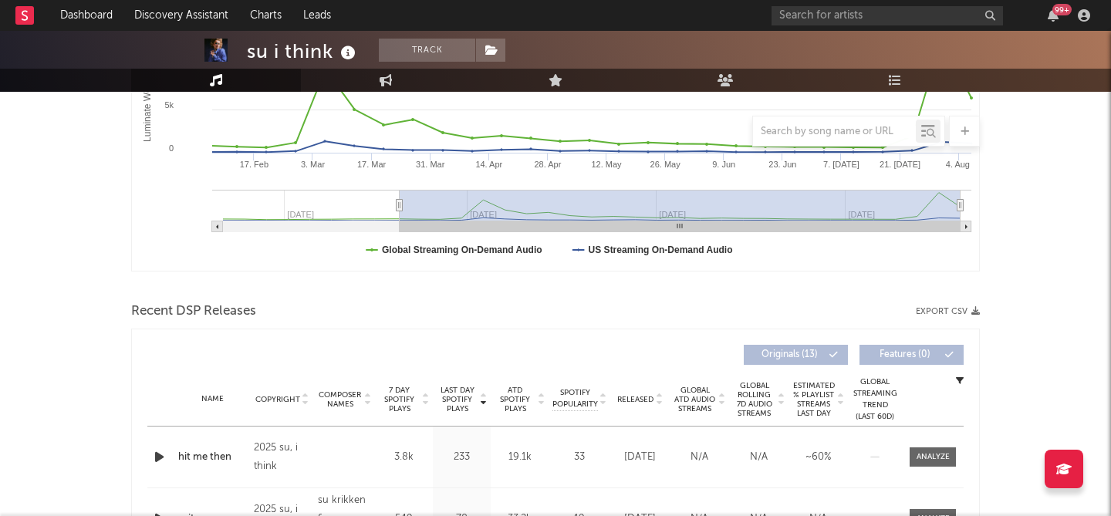
scroll to position [306, 0]
